Goal: Task Accomplishment & Management: Manage account settings

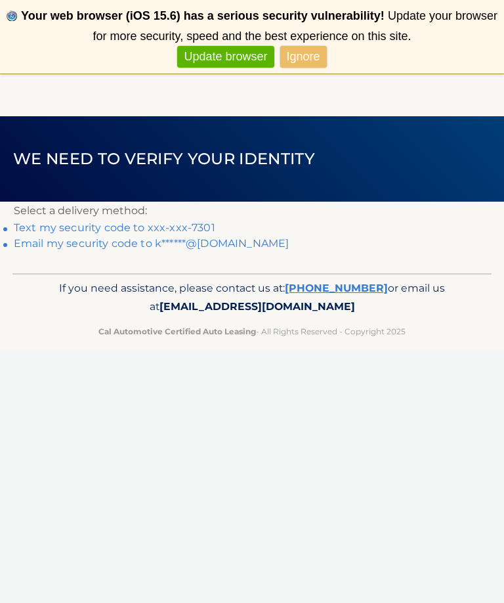
click at [244, 238] on link "Email my security code to k******@comcast.net" at bounding box center [152, 243] width 276 height 12
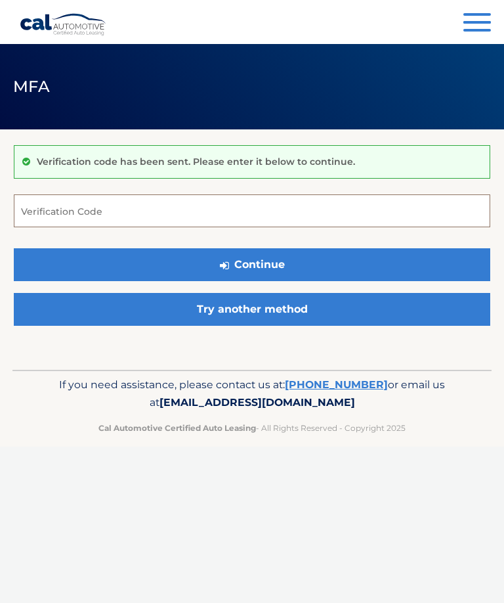
click at [140, 208] on input "Verification Code" at bounding box center [252, 210] width 477 height 33
type input "779351"
click at [309, 257] on button "Continue" at bounding box center [252, 264] width 477 height 33
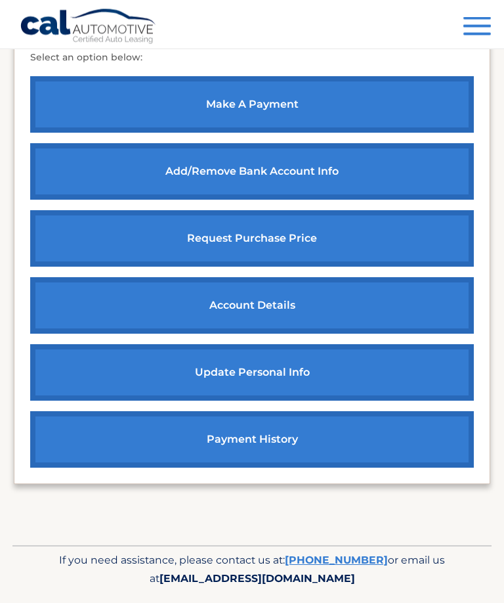
scroll to position [544, 0]
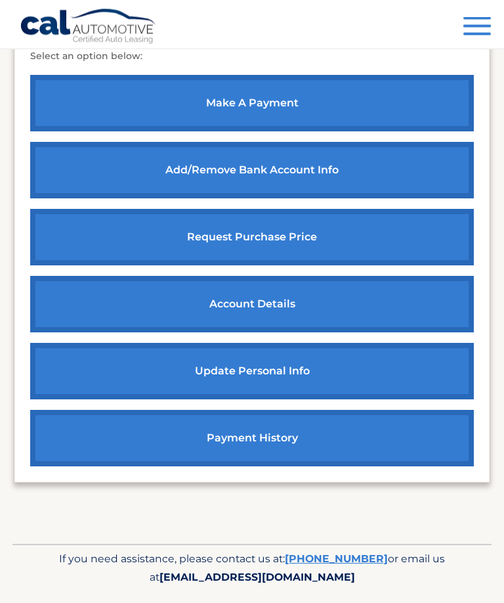
click at [243, 302] on link "account details" at bounding box center [252, 304] width 444 height 56
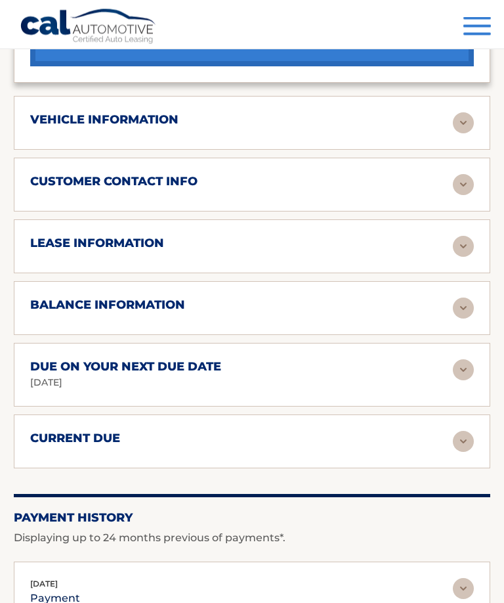
scroll to position [893, 0]
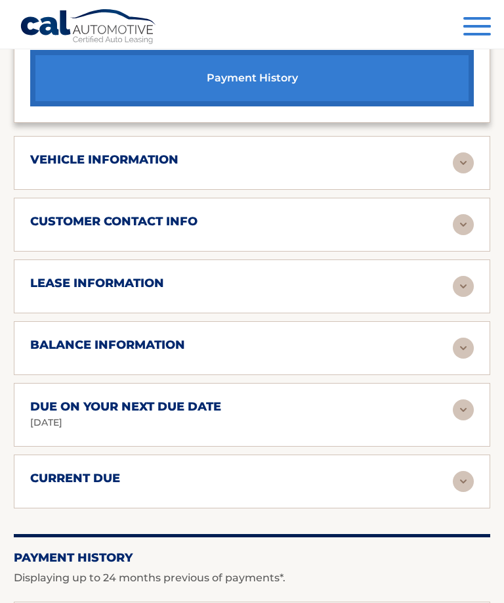
click at [471, 278] on img at bounding box center [463, 286] width 21 height 21
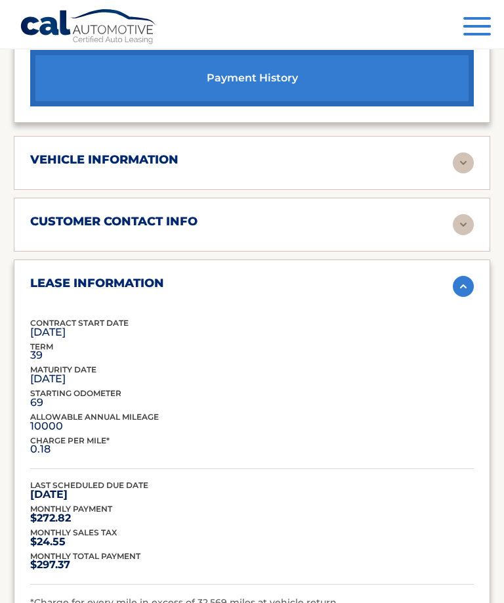
click at [473, 276] on img at bounding box center [463, 286] width 21 height 21
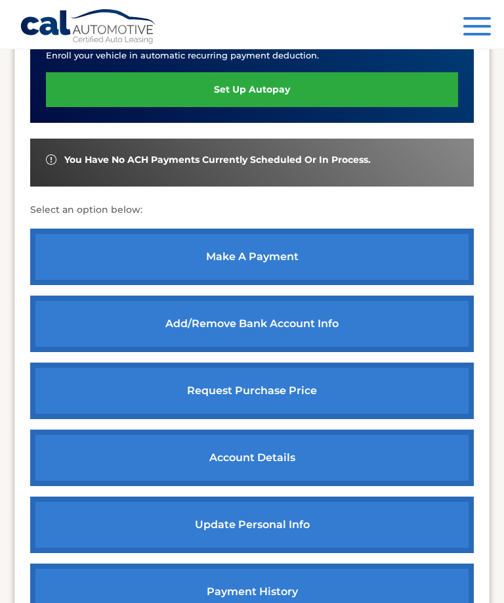
scroll to position [373, 0]
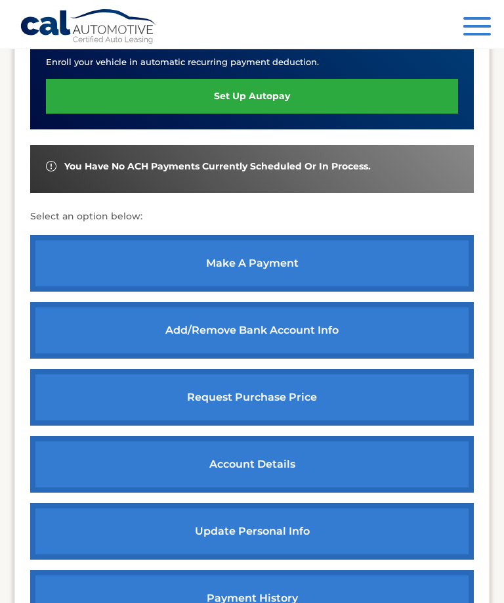
click at [385, 262] on link "make a payment" at bounding box center [252, 263] width 444 height 56
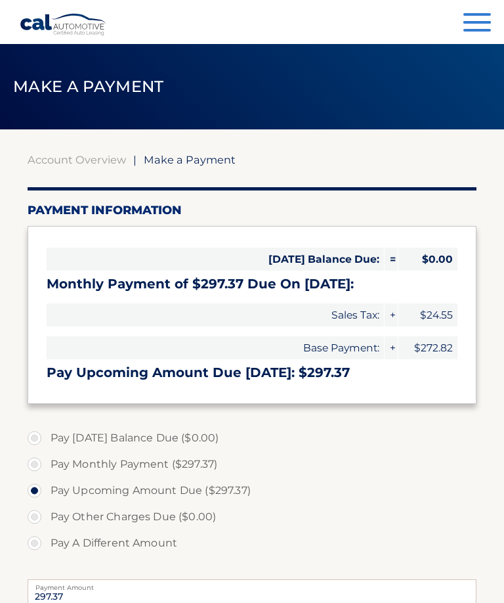
select select "YjYxOTRiNWMtZmZmYi00YzQ0LThhZGQtMDMwMWUwNDY2NWUy"
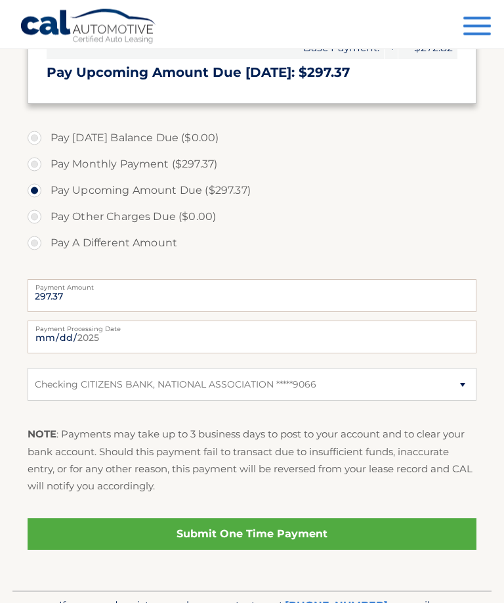
scroll to position [301, 0]
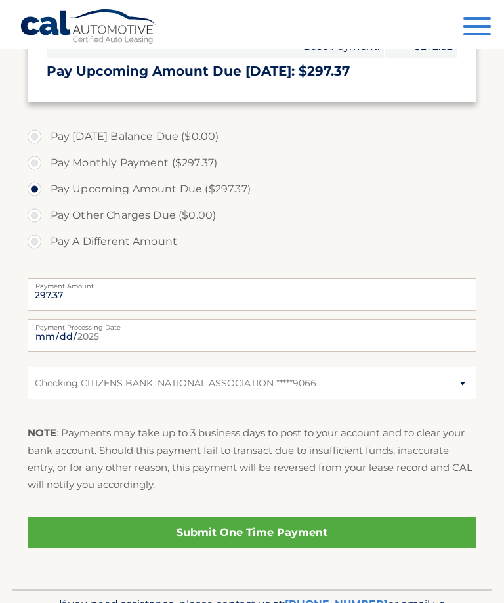
click at [308, 532] on link "Submit One Time Payment" at bounding box center [253, 533] width 450 height 32
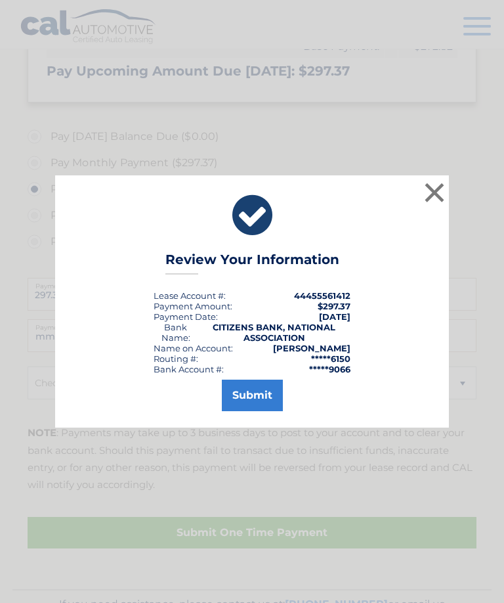
click at [260, 411] on button "Submit" at bounding box center [252, 396] width 61 height 32
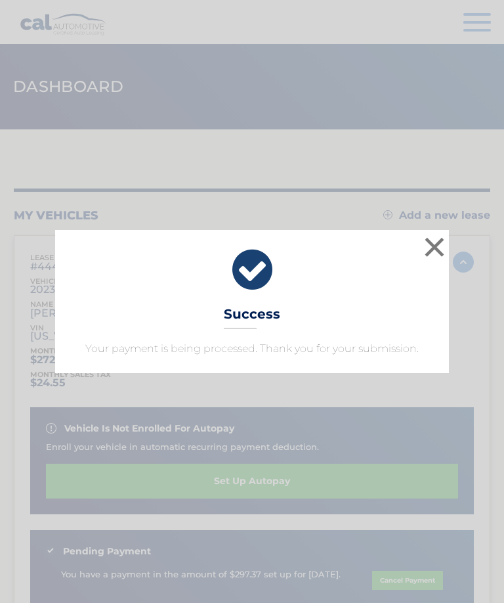
click at [440, 243] on button "×" at bounding box center [435, 247] width 26 height 26
